Goal: Check status: Check status

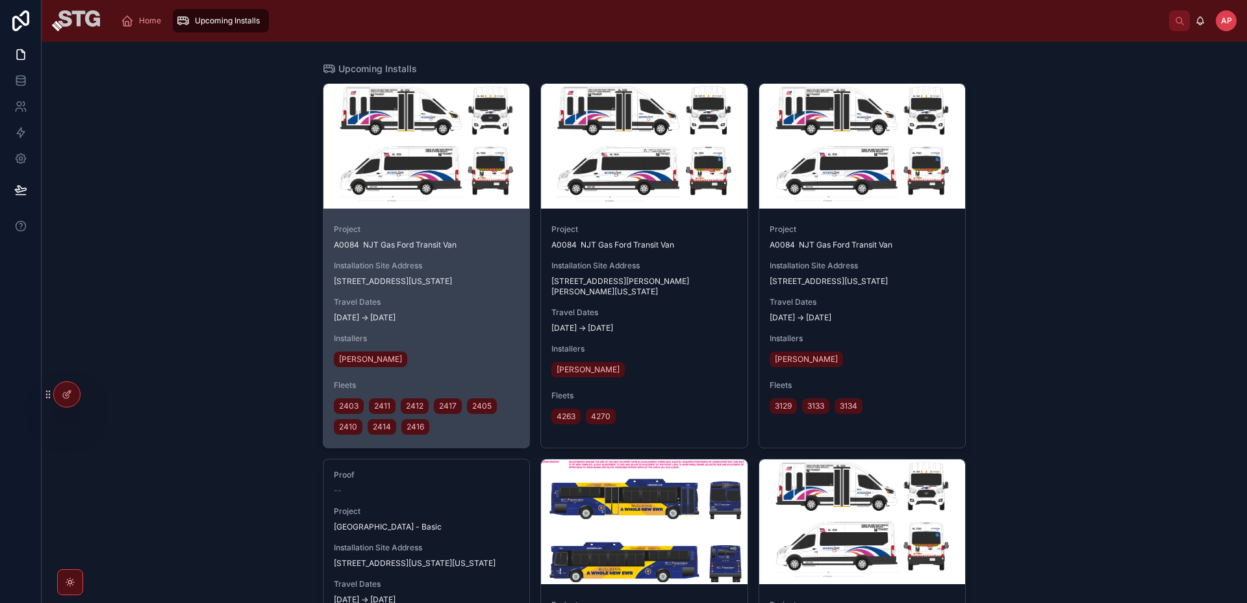
click at [431, 182] on div at bounding box center [426, 146] width 207 height 125
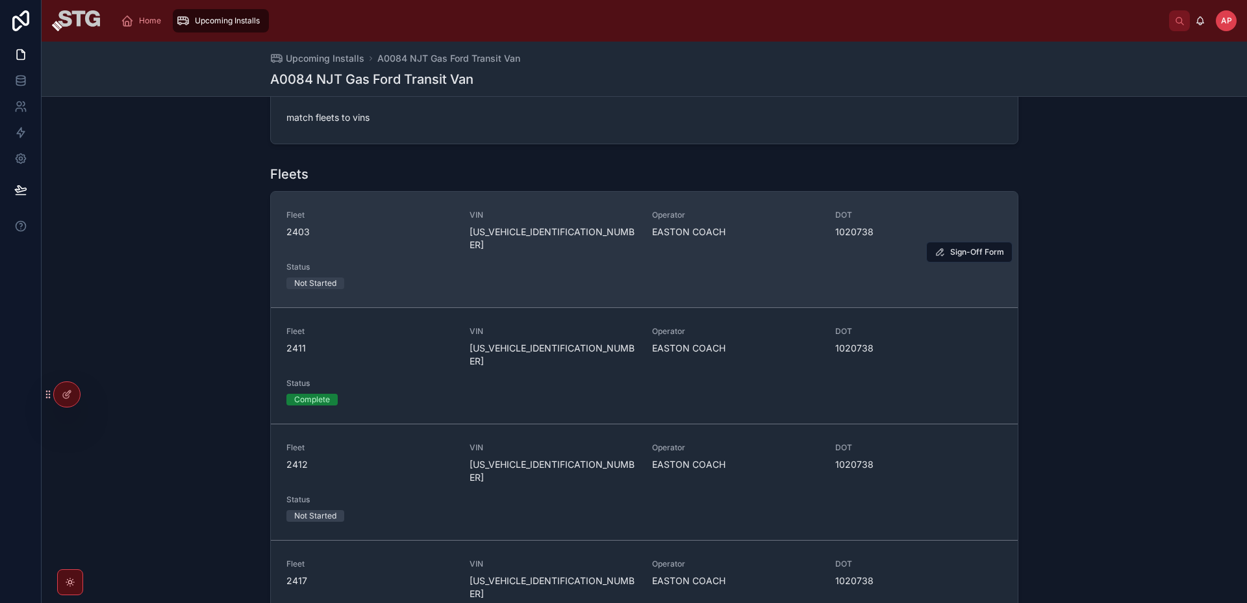
scroll to position [1123, 0]
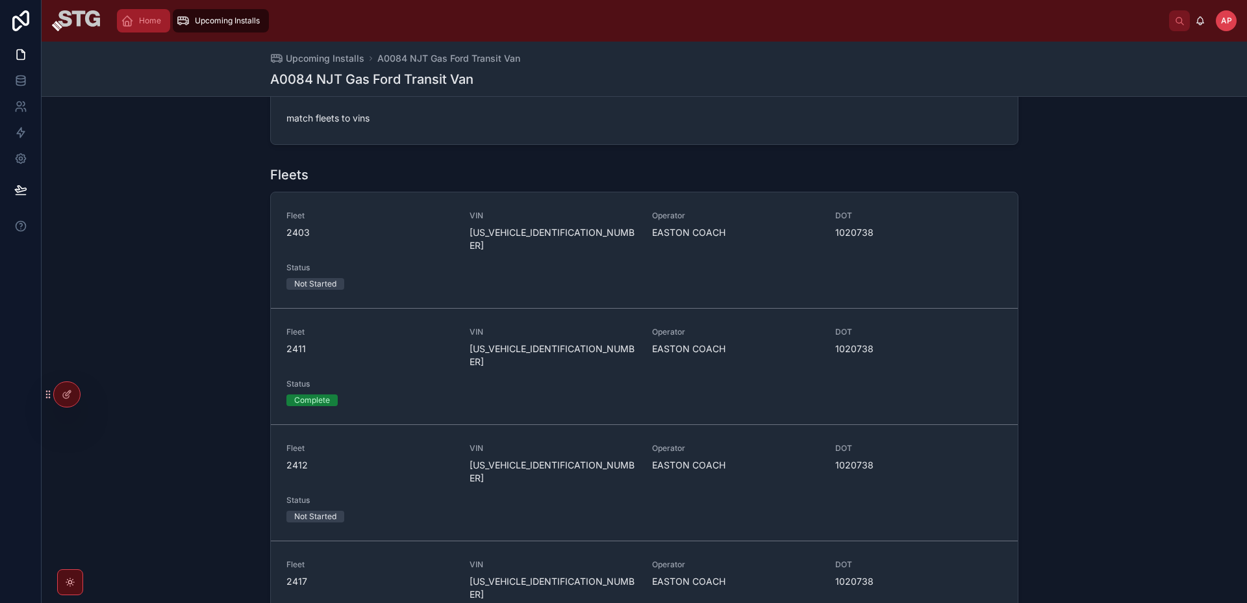
click at [145, 21] on span "Home" at bounding box center [150, 21] width 22 height 10
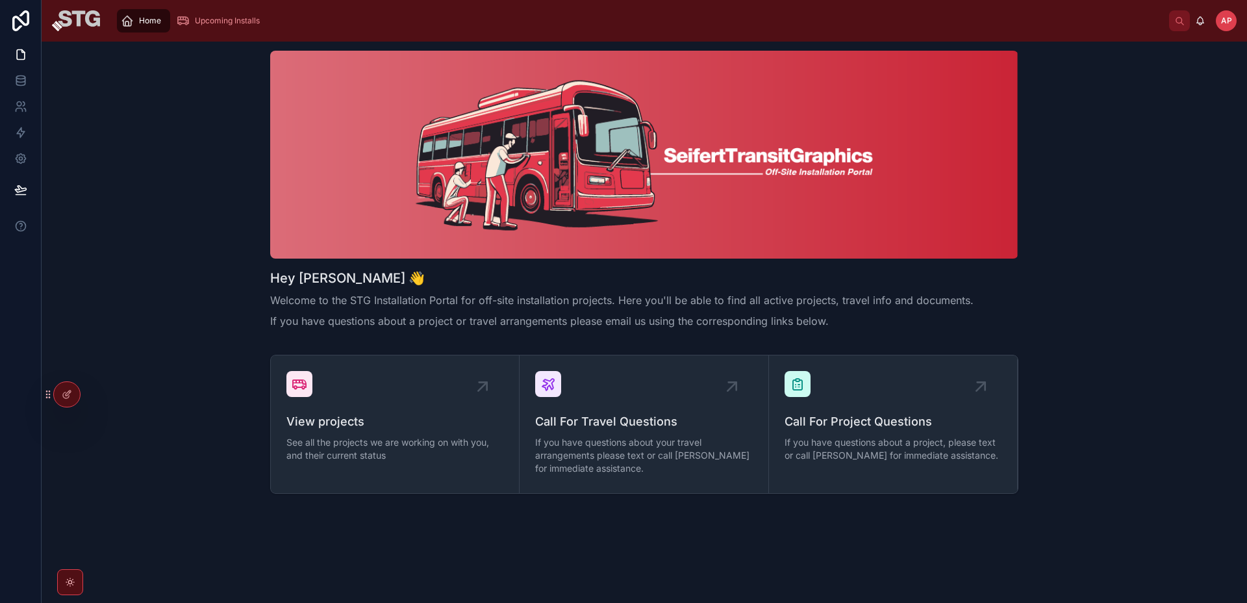
scroll to position [6, 0]
click at [380, 443] on span "See all the projects we are working on with you, and their current status" at bounding box center [394, 449] width 217 height 26
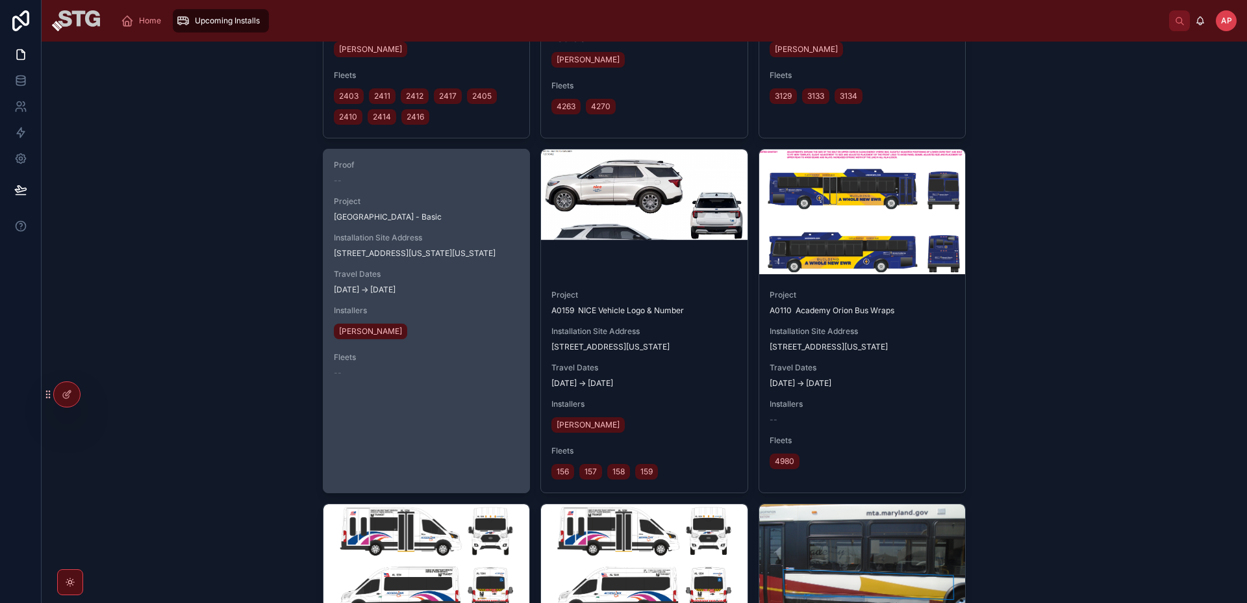
scroll to position [309, 0]
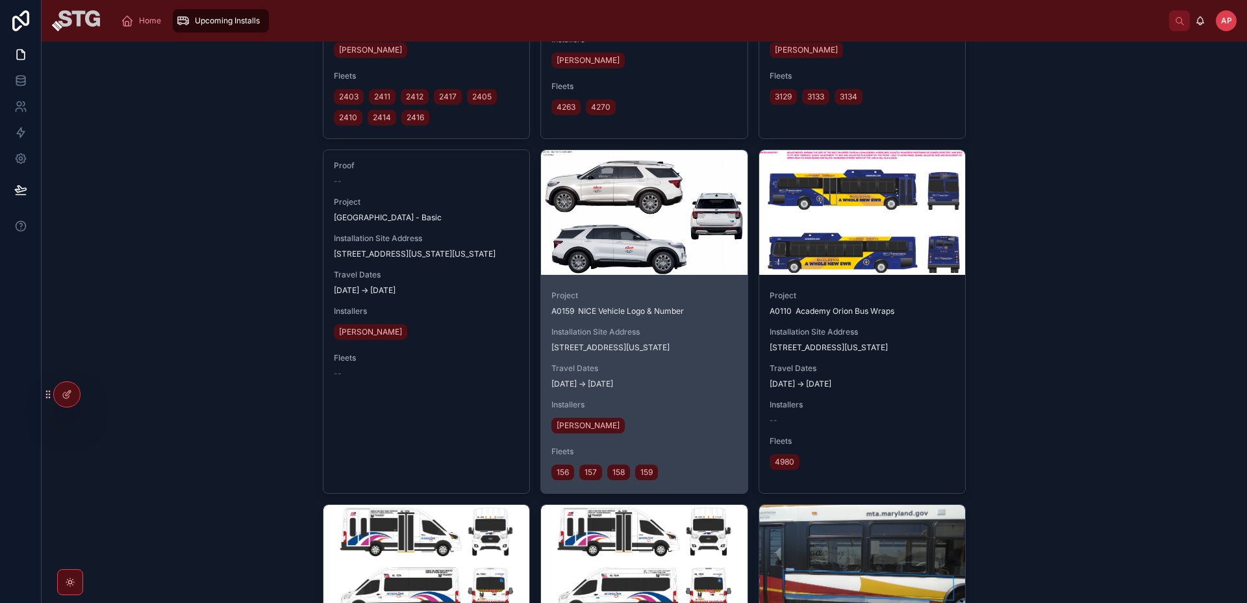
click at [657, 232] on div at bounding box center [644, 212] width 207 height 125
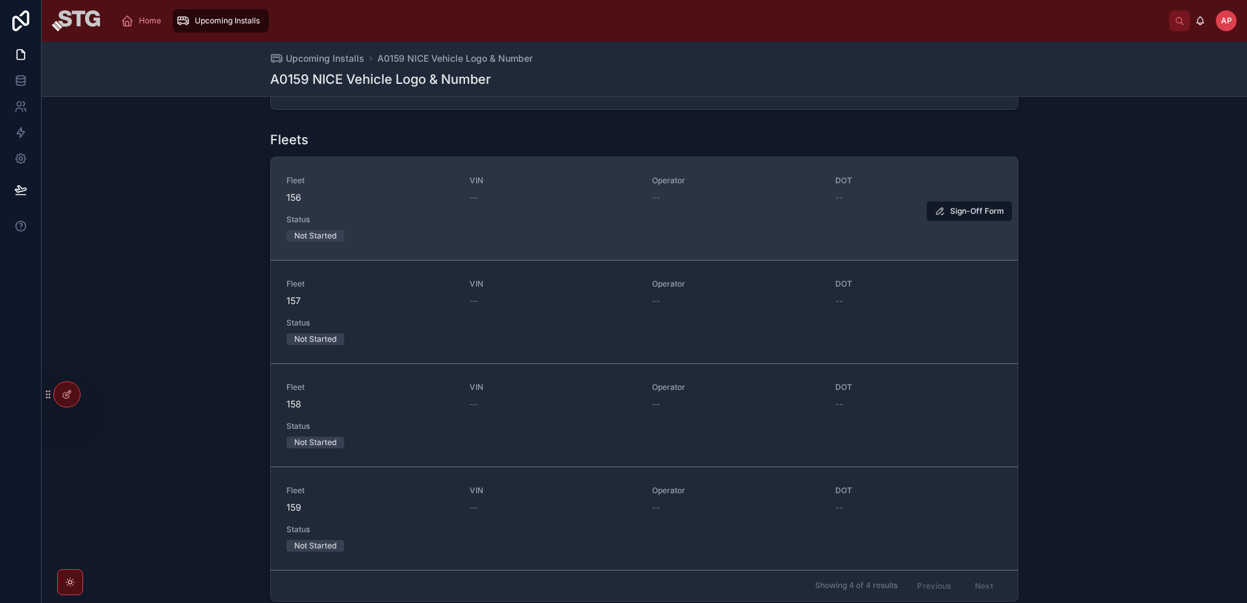
scroll to position [1059, 0]
